Goal: Browse casually: Explore the website without a specific task or goal

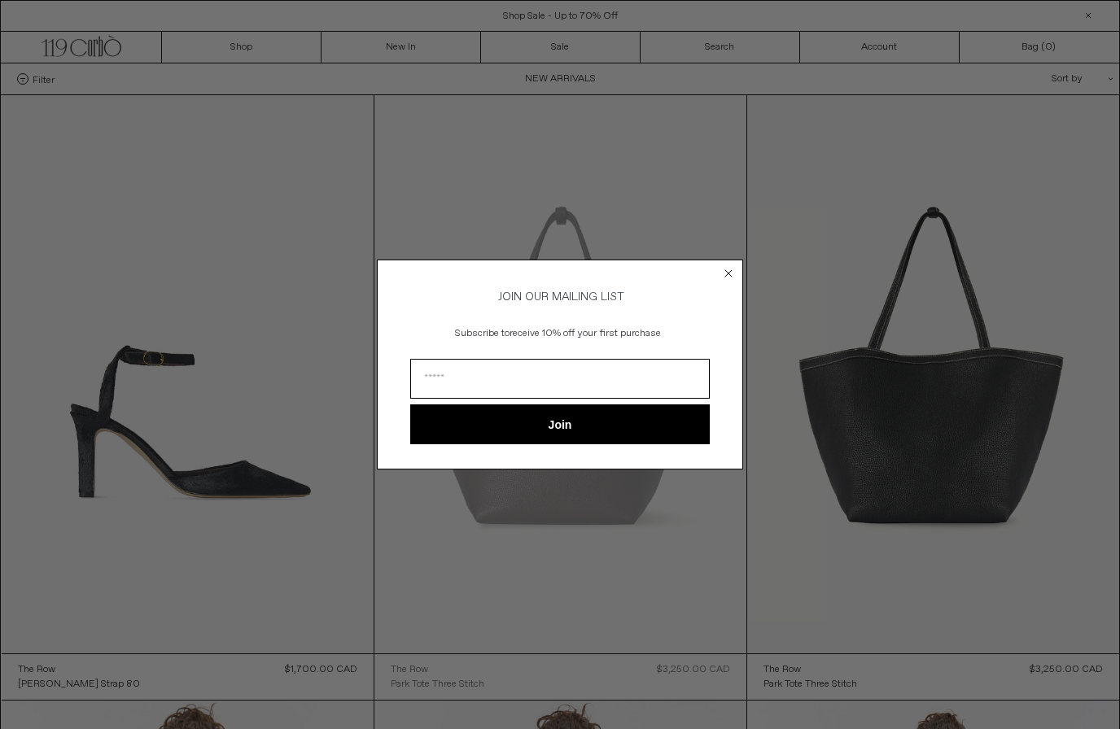
click at [732, 269] on circle "Close dialog" at bounding box center [728, 272] width 15 height 15
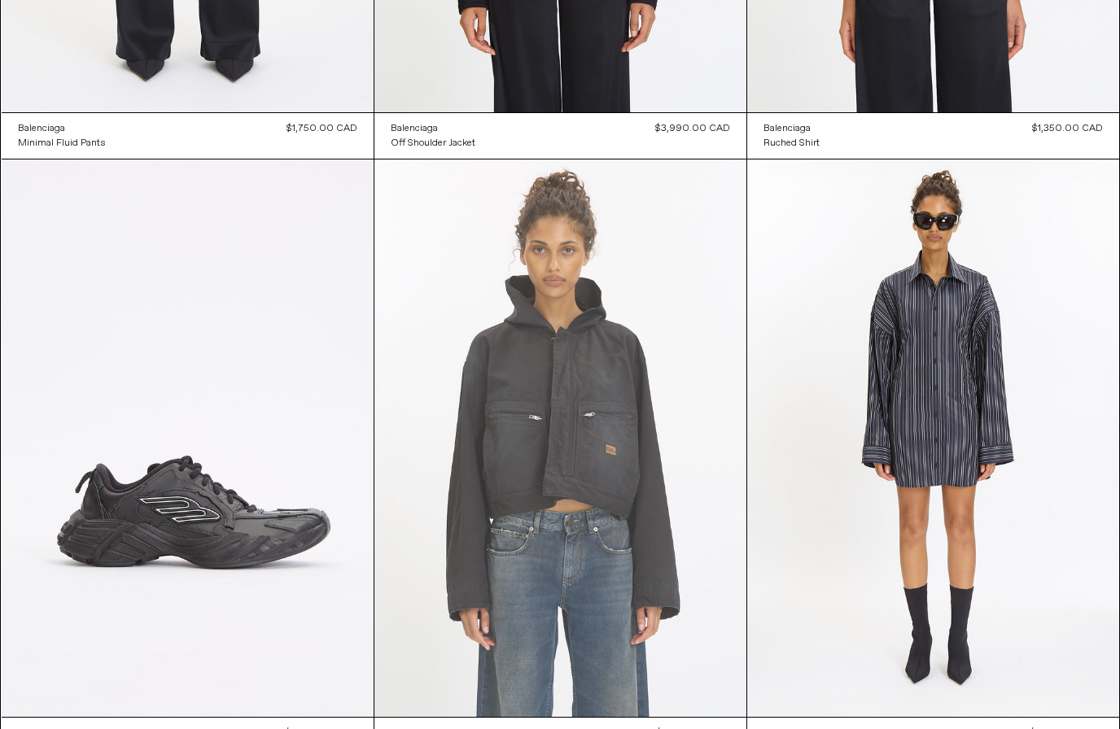
scroll to position [4173, 0]
click at [576, 403] on at bounding box center [560, 439] width 372 height 558
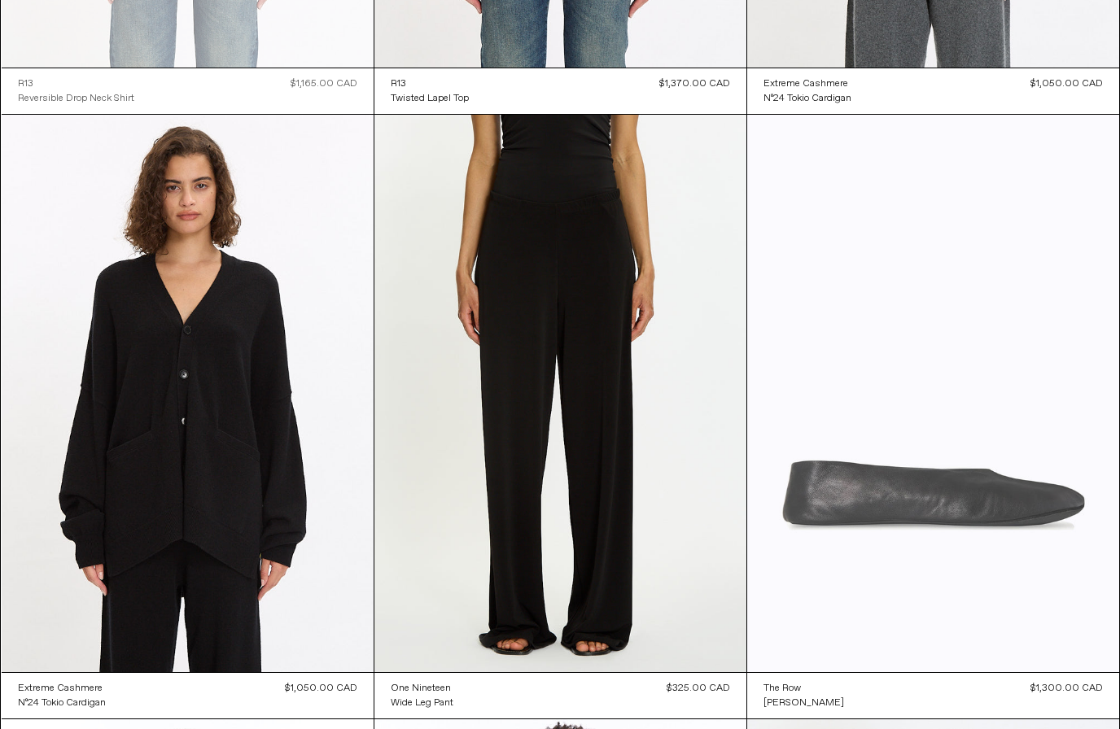
scroll to position [29637, 0]
click at [976, 529] on at bounding box center [933, 394] width 372 height 558
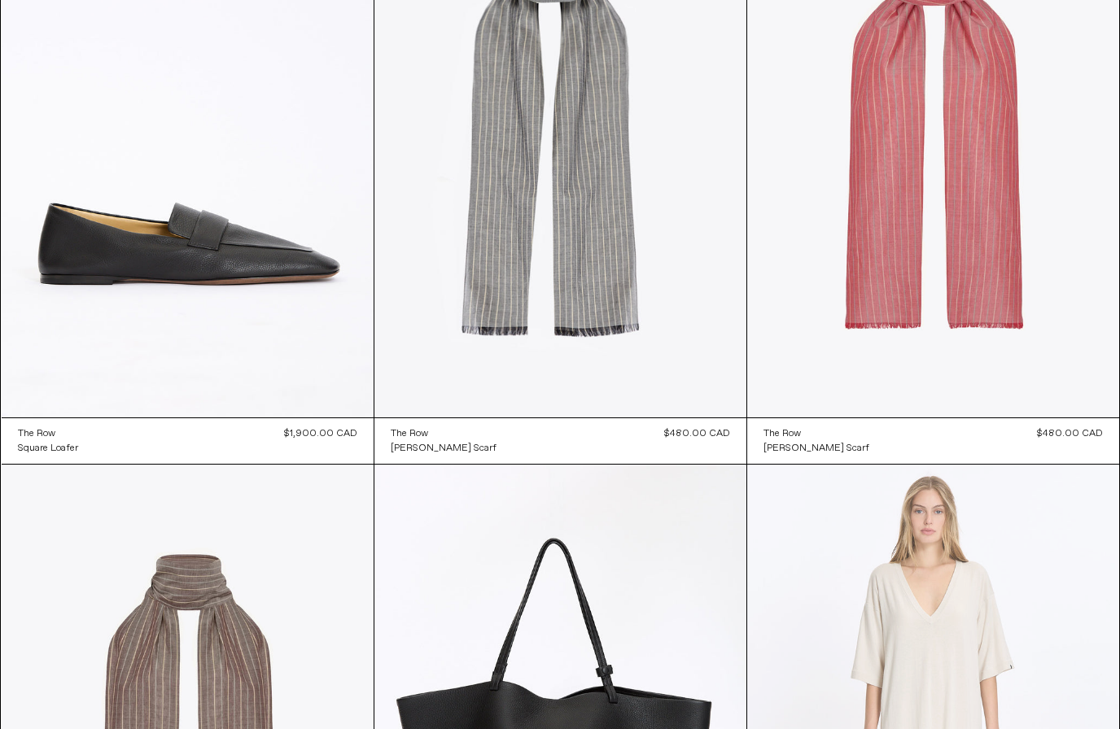
scroll to position [38367, 0]
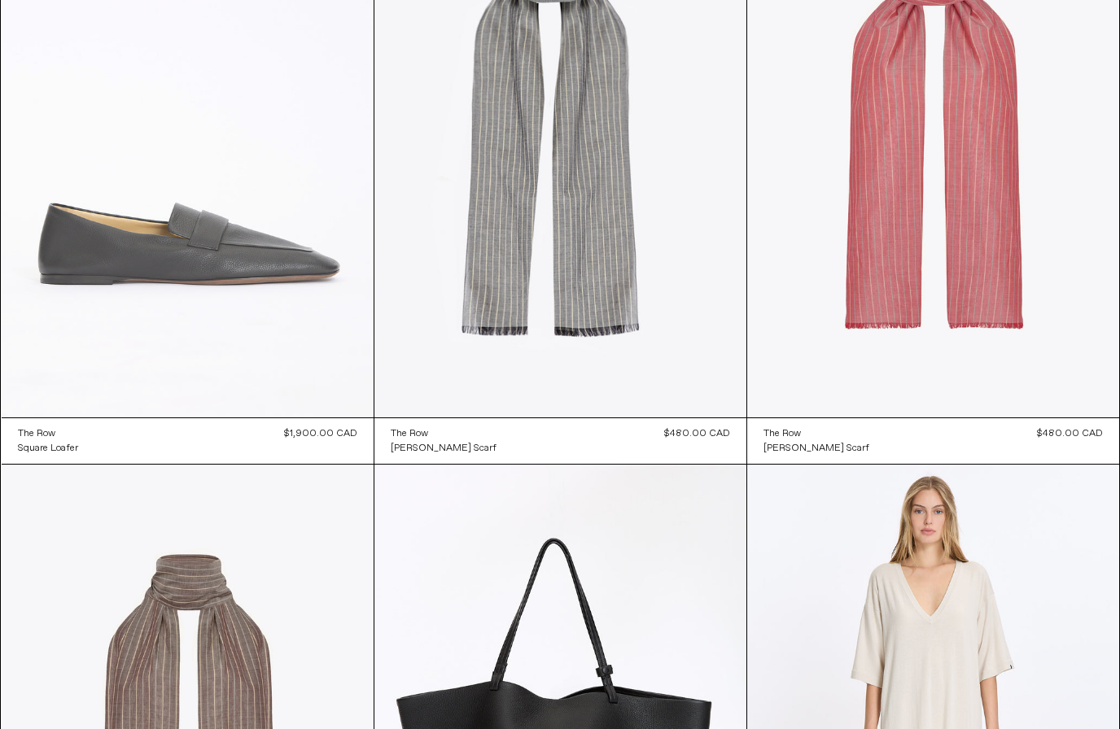
click at [120, 322] on at bounding box center [188, 139] width 372 height 558
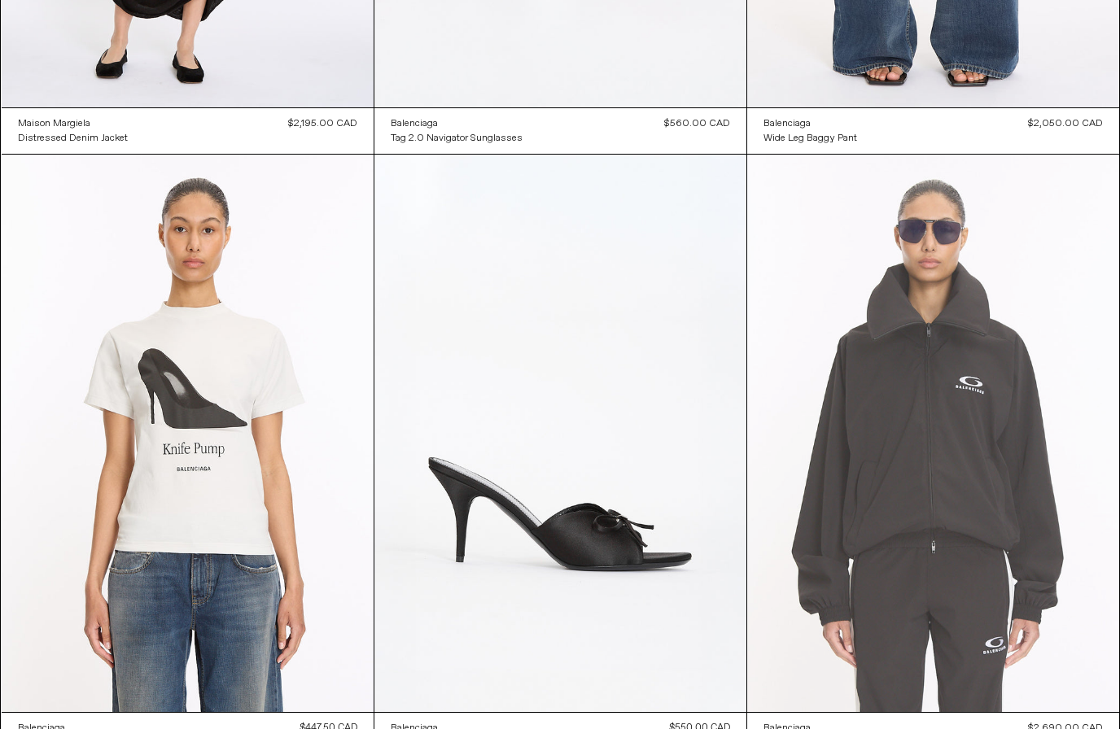
scroll to position [45379, 0]
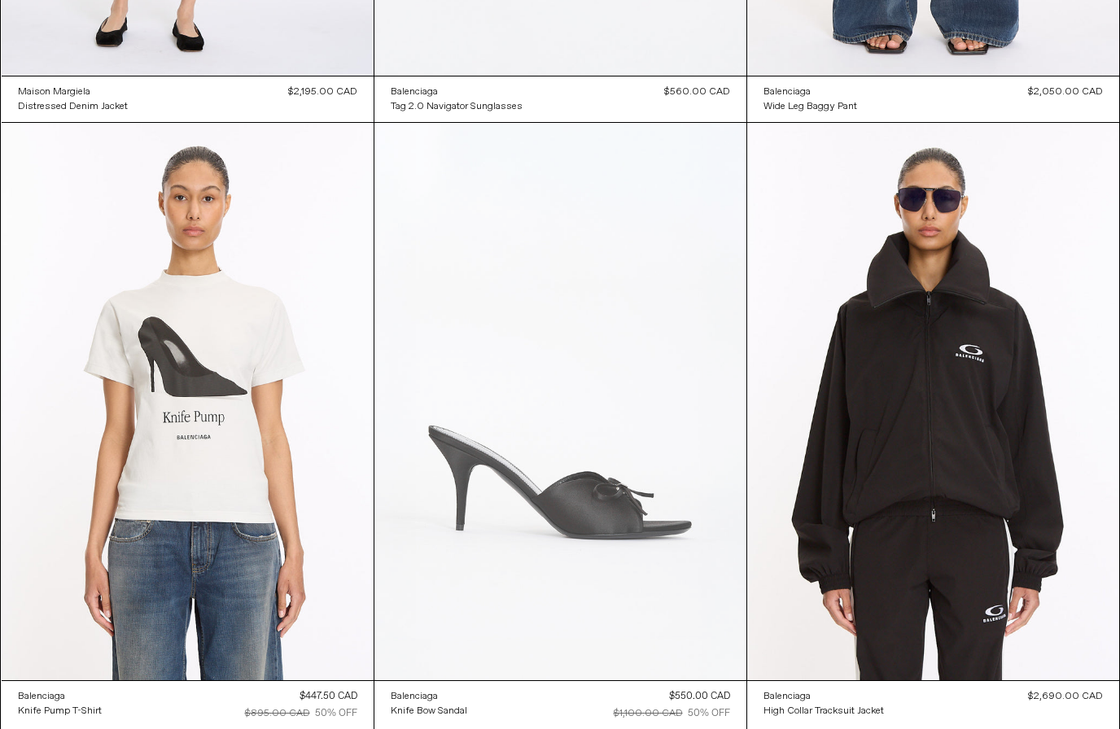
click at [641, 530] on at bounding box center [560, 402] width 372 height 558
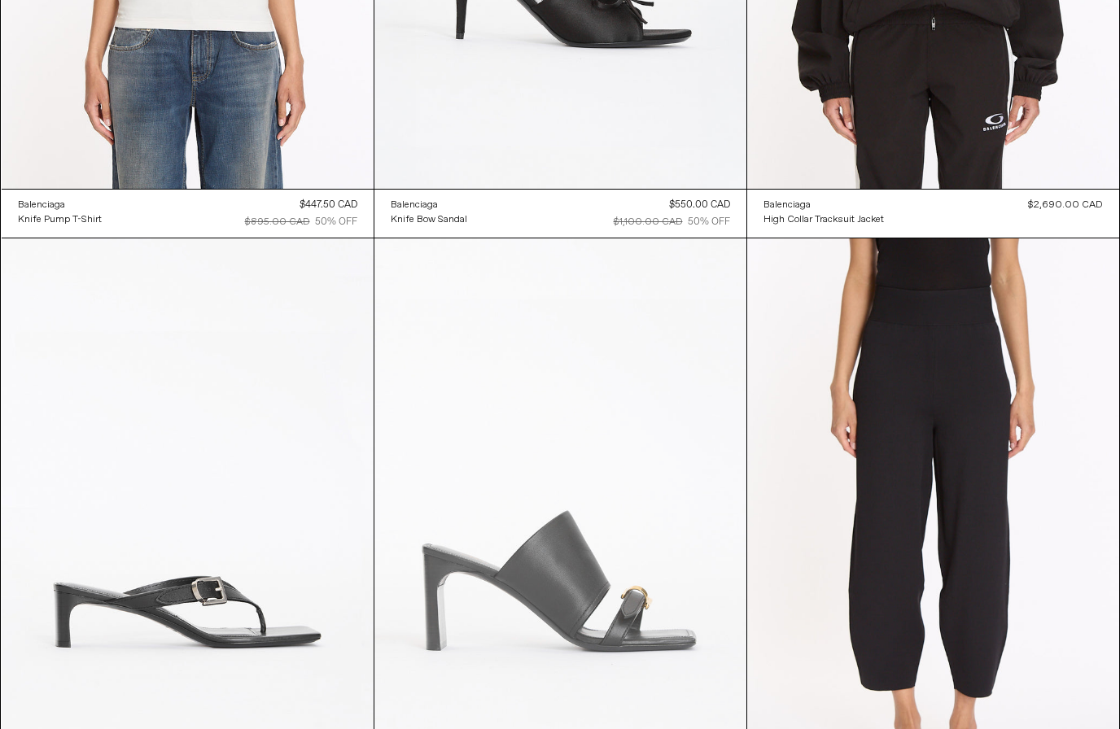
scroll to position [45870, 0]
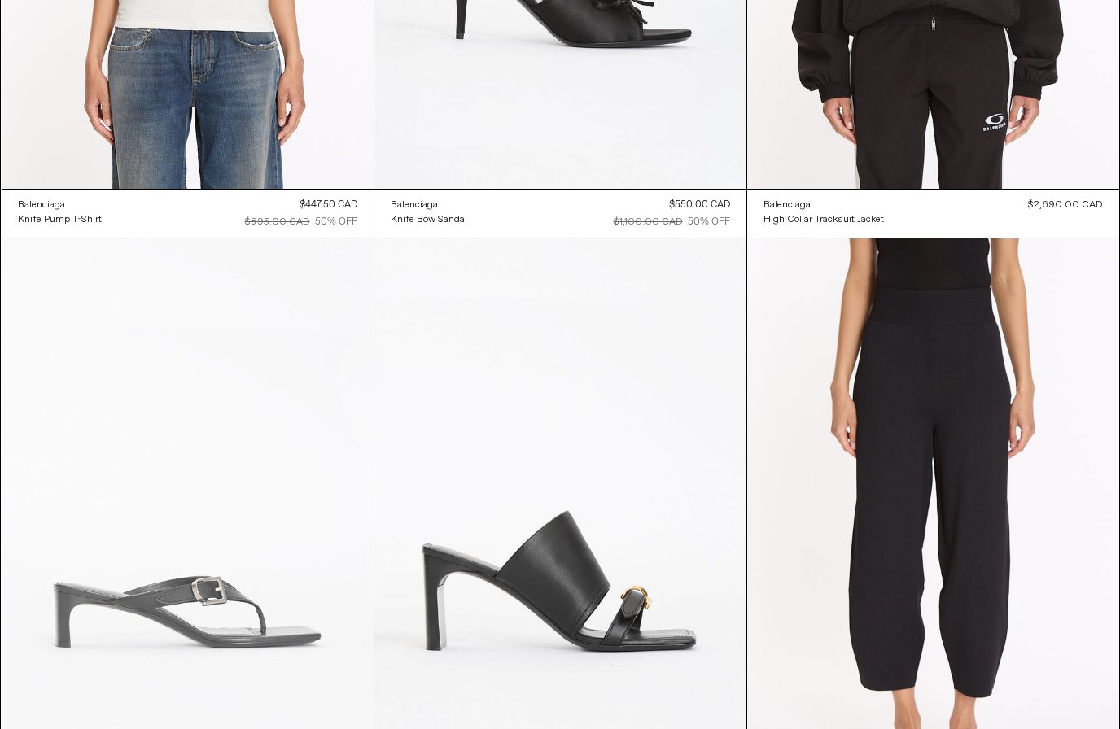
click at [177, 663] on at bounding box center [188, 518] width 372 height 558
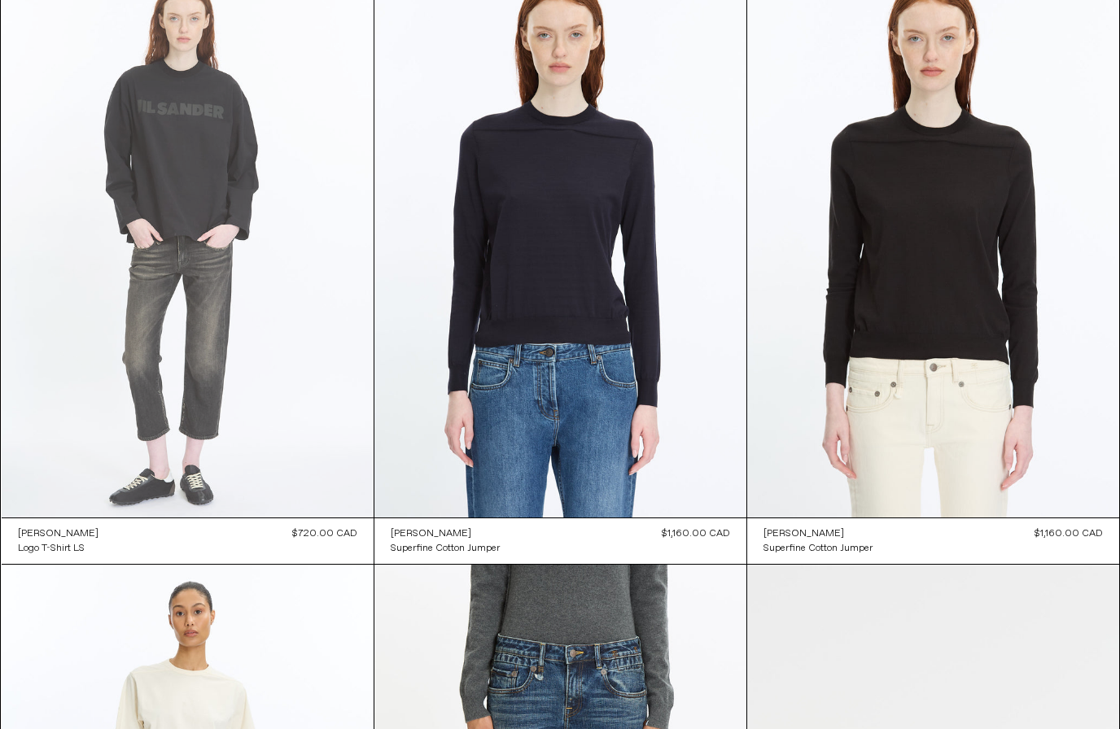
scroll to position [69585, 0]
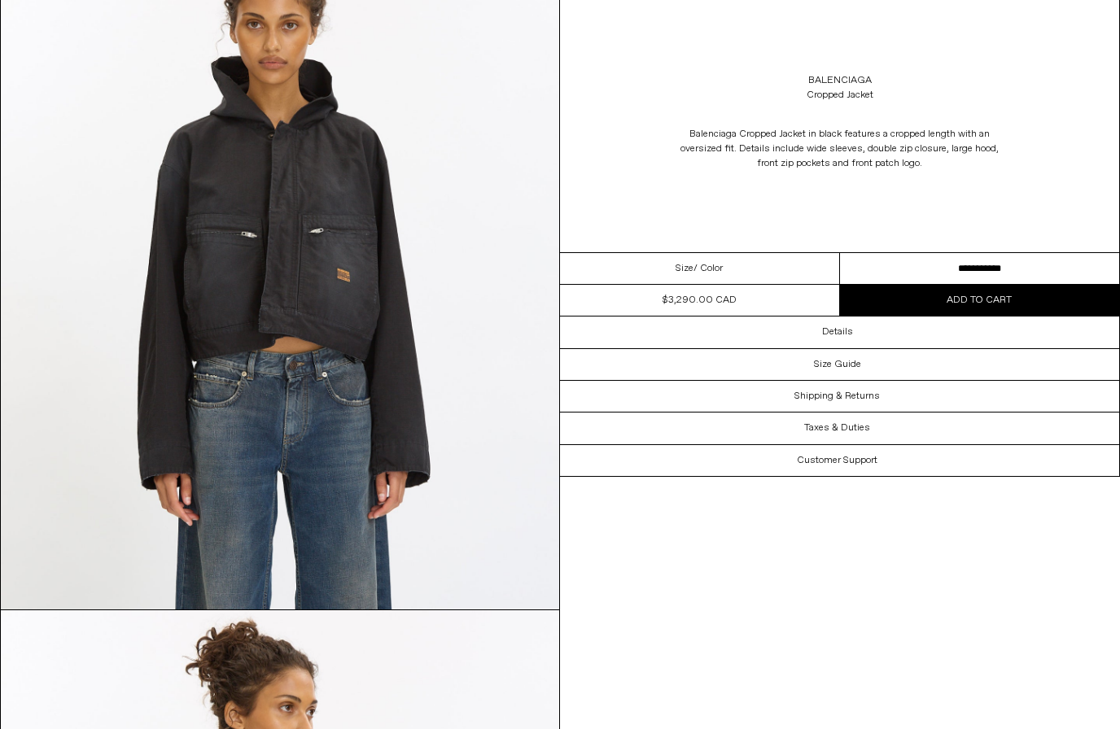
scroll to position [183, 0]
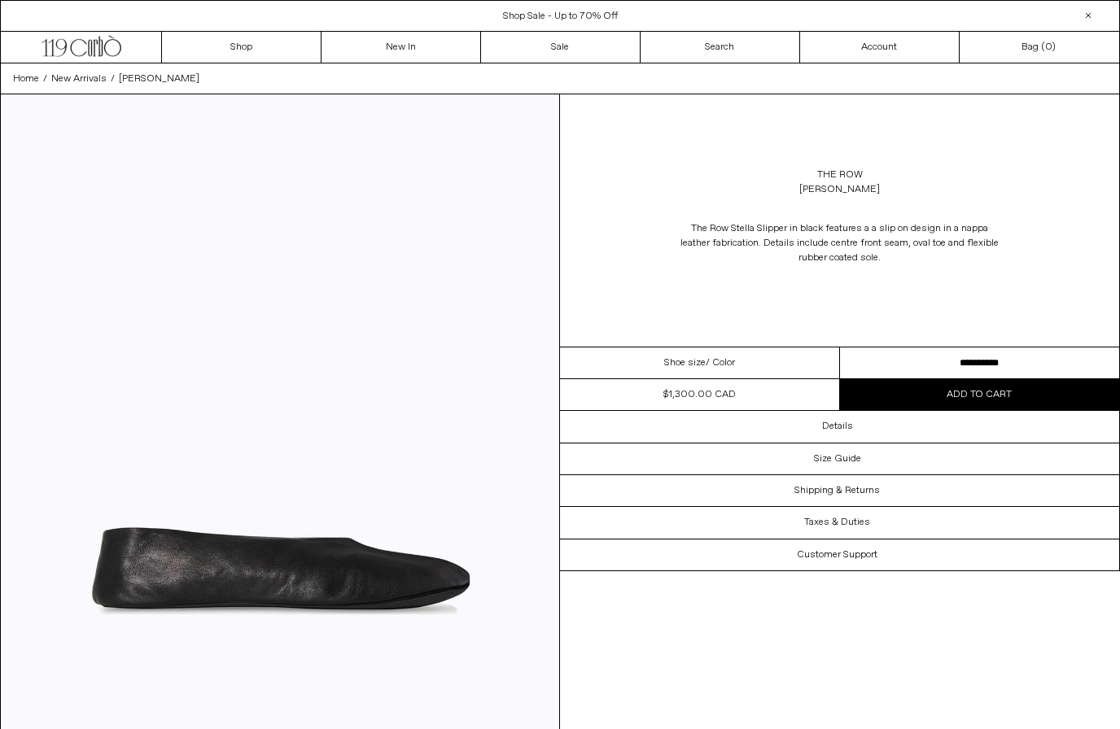
click at [802, 365] on div "Shoe size / Color" at bounding box center [700, 364] width 280 height 32
click at [816, 367] on div "Shoe size / Color" at bounding box center [700, 364] width 280 height 32
